Goal: Task Accomplishment & Management: Use online tool/utility

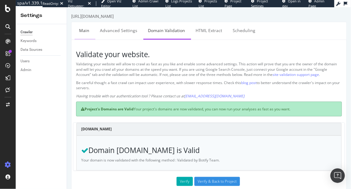
click at [82, 28] on link "Main" at bounding box center [83, 30] width 19 height 17
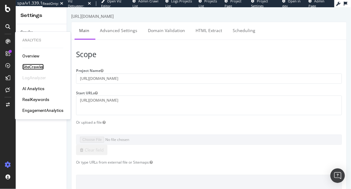
click at [38, 64] on div "SiteCrawler" at bounding box center [32, 67] width 21 height 6
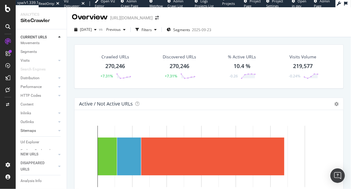
scroll to position [21, 0]
click at [33, 130] on div "Url Explorer" at bounding box center [30, 133] width 19 height 6
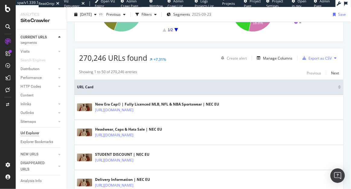
scroll to position [94, 0]
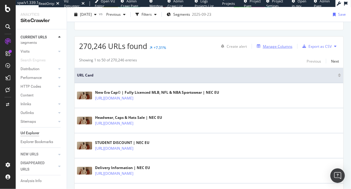
click at [277, 47] on div "Manage Columns" at bounding box center [278, 46] width 30 height 5
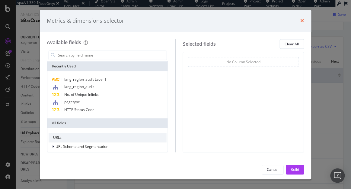
click at [302, 19] on icon "times" at bounding box center [303, 20] width 4 height 5
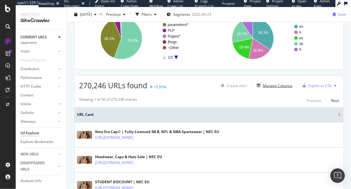
scroll to position [77, 0]
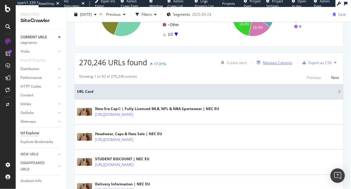
click at [277, 62] on div "Manage Columns" at bounding box center [278, 62] width 30 height 5
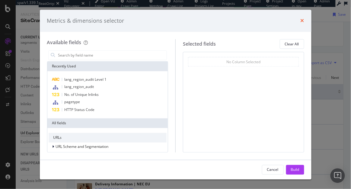
click at [302, 20] on icon "times" at bounding box center [303, 20] width 4 height 5
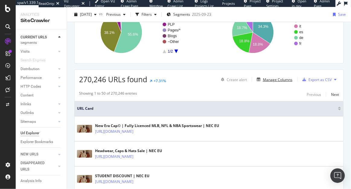
scroll to position [0, 0]
